Goal: Find specific page/section: Find specific page/section

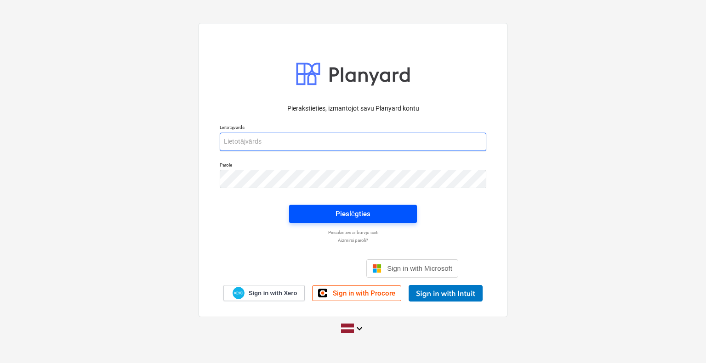
type input "[EMAIL_ADDRESS][PERSON_NAME][DOMAIN_NAME]"
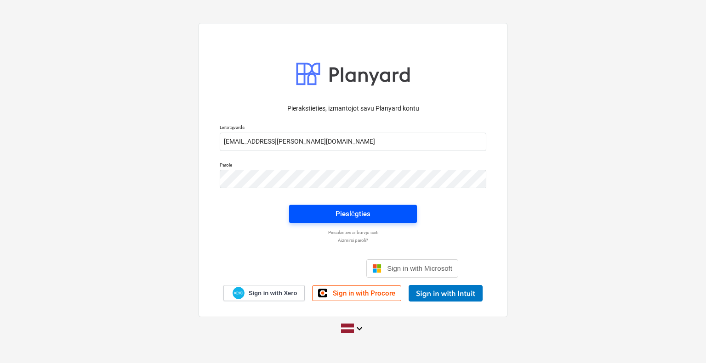
click at [348, 211] on div "Pieslēgties" at bounding box center [352, 214] width 35 height 12
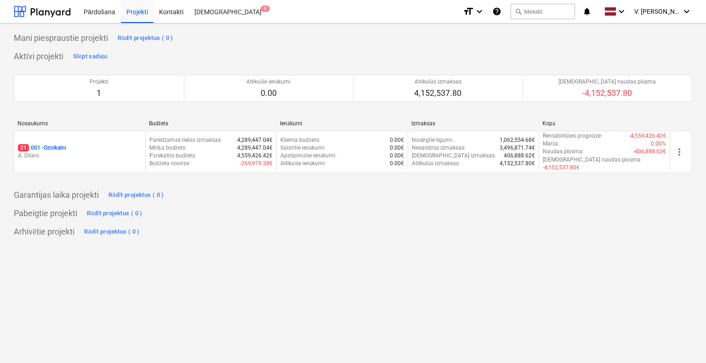
click at [120, 152] on p "A. Dilāns" at bounding box center [80, 156] width 124 height 8
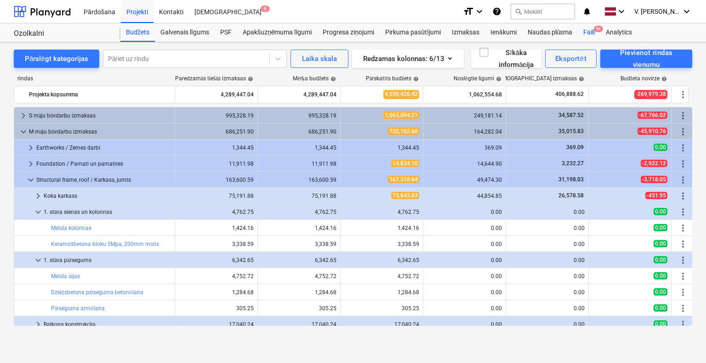
click at [594, 35] on div "Faili 9+" at bounding box center [589, 32] width 23 height 18
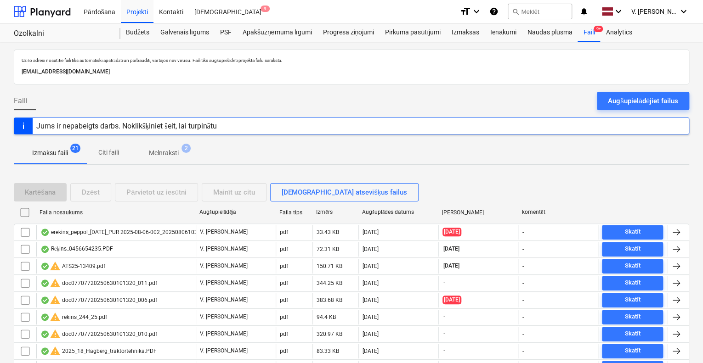
click at [101, 146] on span "Citi faili" at bounding box center [108, 152] width 44 height 15
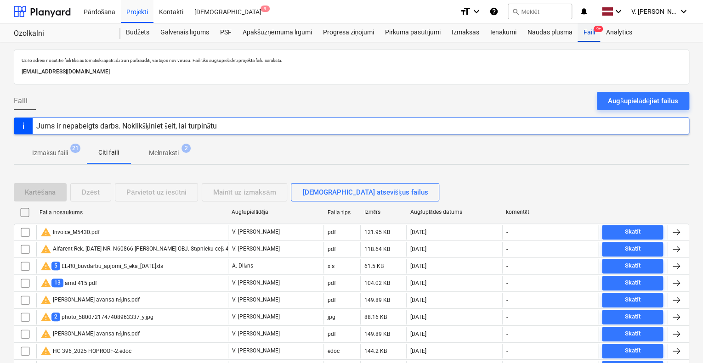
click at [596, 37] on div "Faili 9+" at bounding box center [589, 32] width 23 height 18
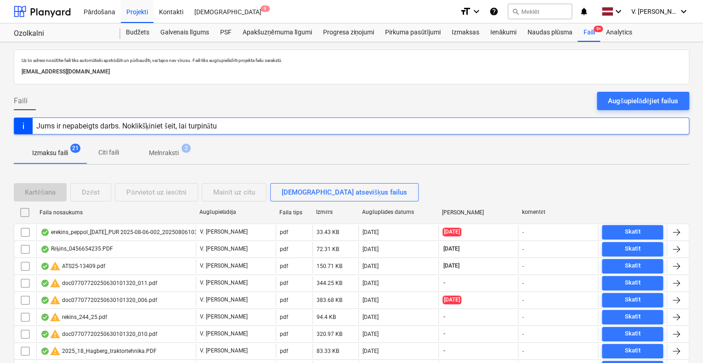
drag, startPoint x: 110, startPoint y: 156, endPoint x: 189, endPoint y: 179, distance: 81.9
click at [110, 156] on p "Citi faili" at bounding box center [108, 153] width 22 height 10
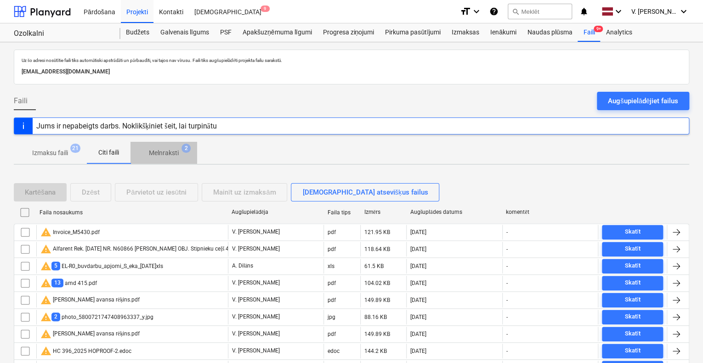
click at [161, 147] on span "Melnraksti 2" at bounding box center [164, 153] width 67 height 17
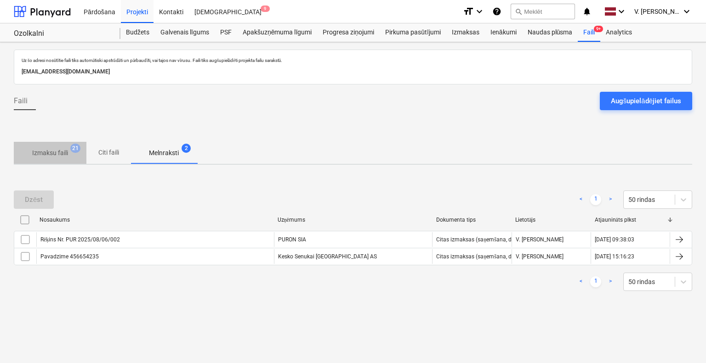
click at [56, 154] on p "Izmaksu faili" at bounding box center [50, 153] width 36 height 10
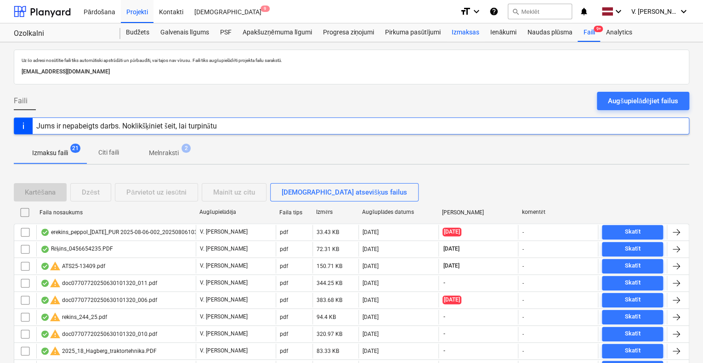
click at [476, 33] on div "Izmaksas" at bounding box center [465, 32] width 39 height 18
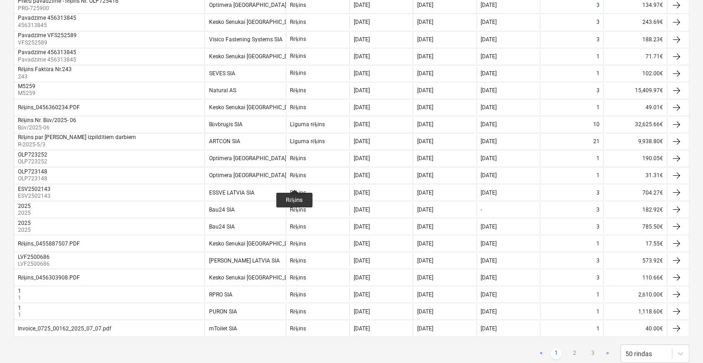
scroll to position [707, 0]
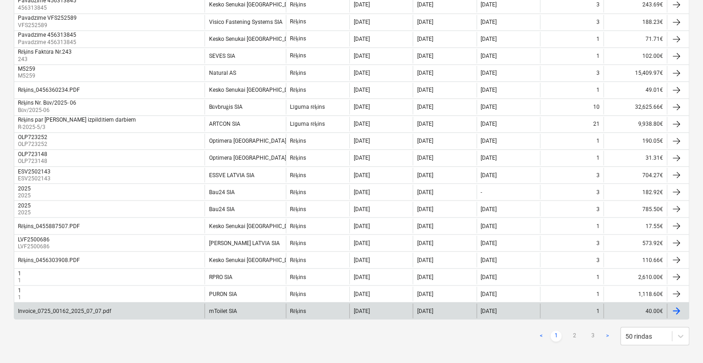
click at [264, 304] on div "mToilet SIA" at bounding box center [244, 311] width 81 height 15
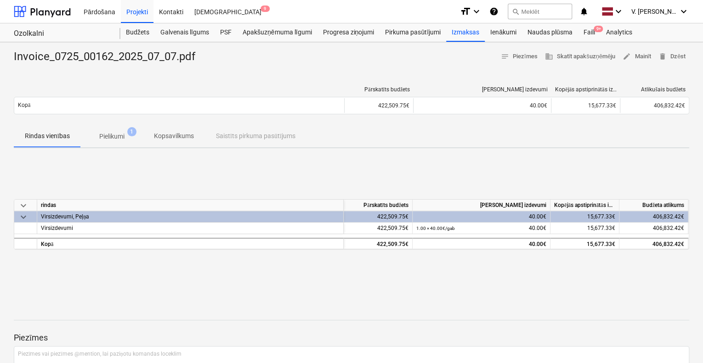
click at [114, 134] on p "Pielikumi" at bounding box center [111, 137] width 25 height 10
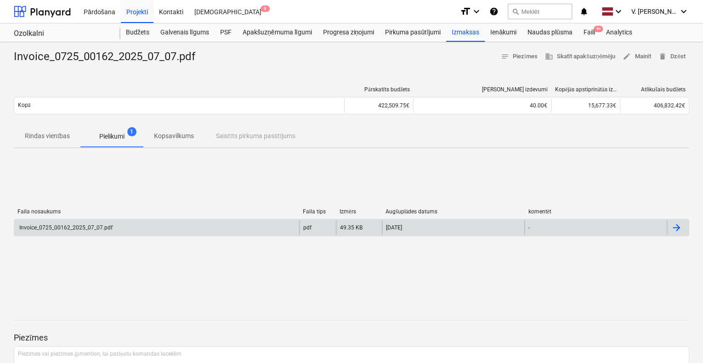
click at [185, 228] on div "Invoice_0725_00162_2025_07_07.pdf" at bounding box center [156, 228] width 285 height 15
